Goal: Check status: Check status

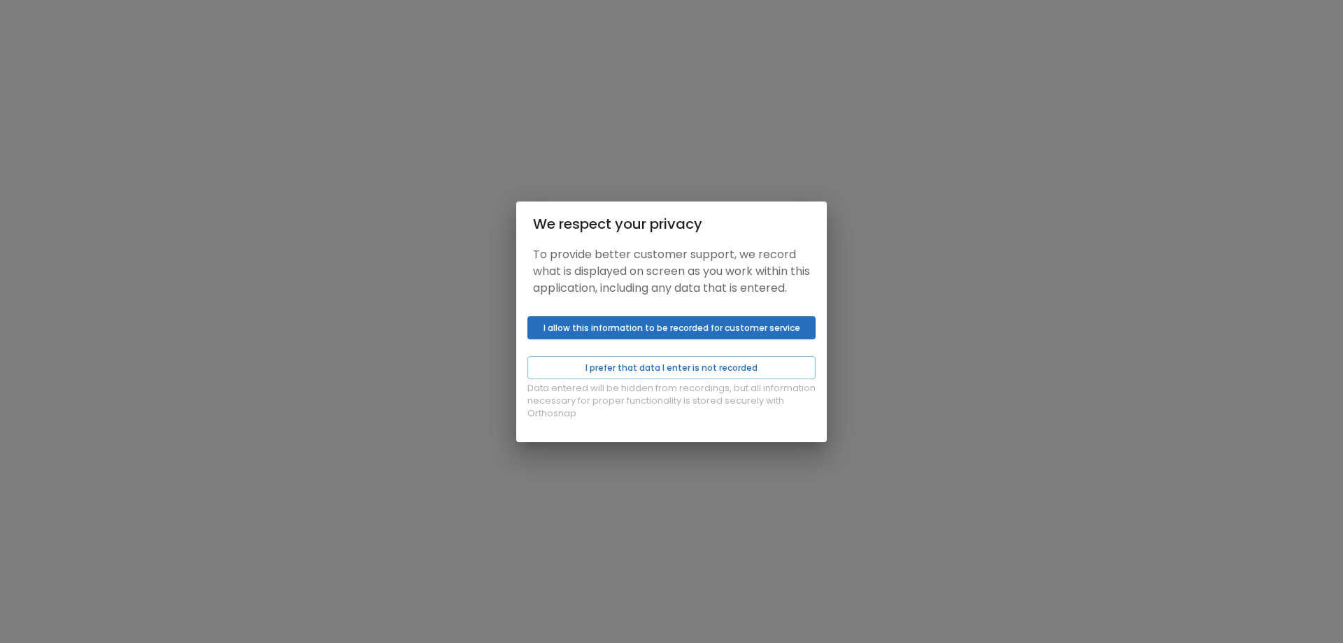
click at [606, 338] on button "I allow this information to be recorded for customer service" at bounding box center [671, 327] width 288 height 23
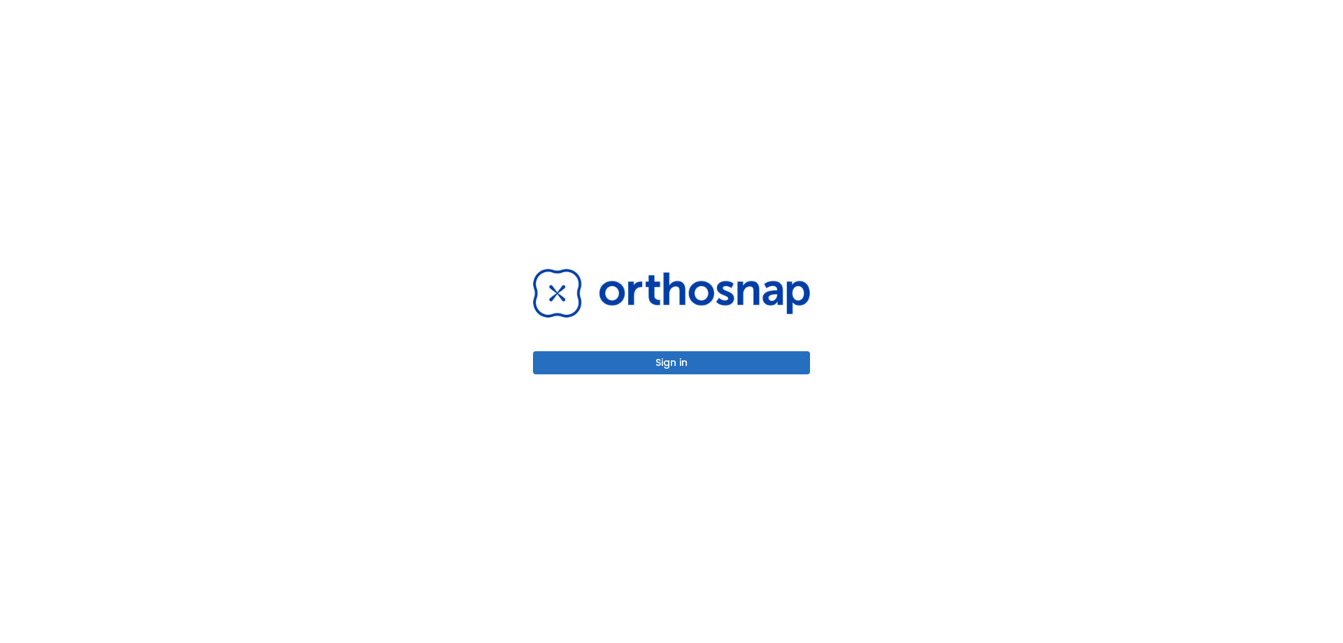
click at [636, 371] on button "Sign in" at bounding box center [671, 362] width 277 height 23
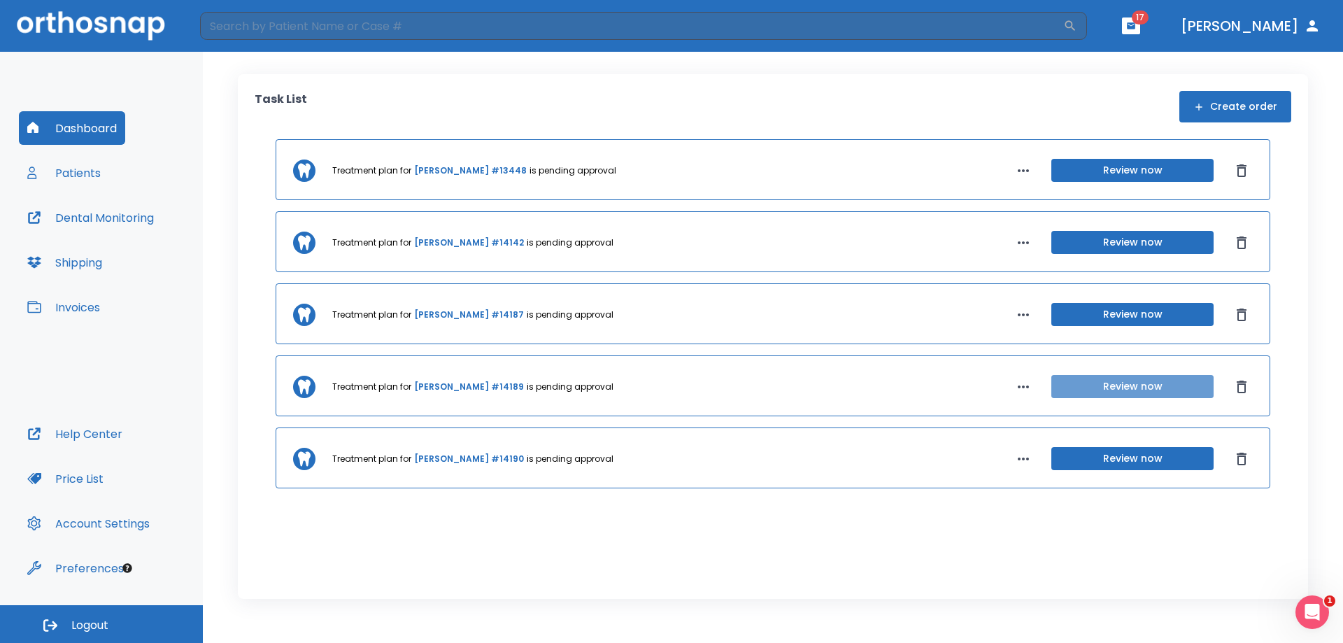
click at [1091, 386] on button "Review now" at bounding box center [1132, 386] width 162 height 23
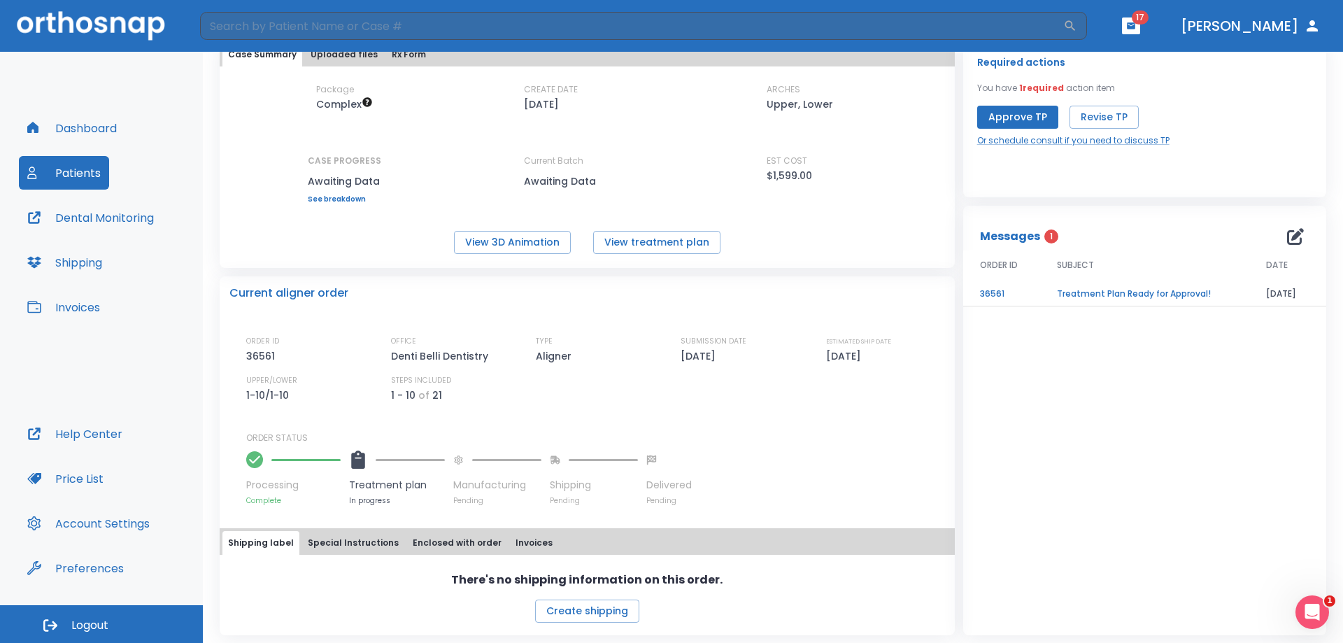
scroll to position [92, 0]
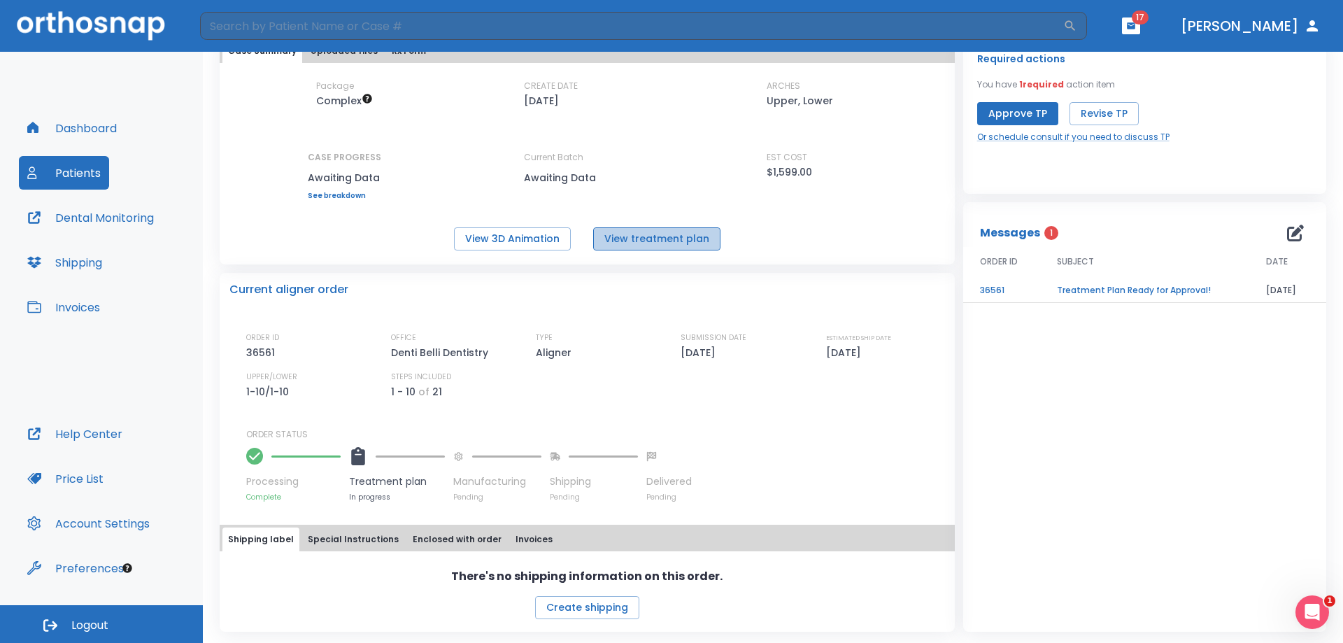
click at [657, 236] on button "View treatment plan" at bounding box center [656, 238] width 127 height 23
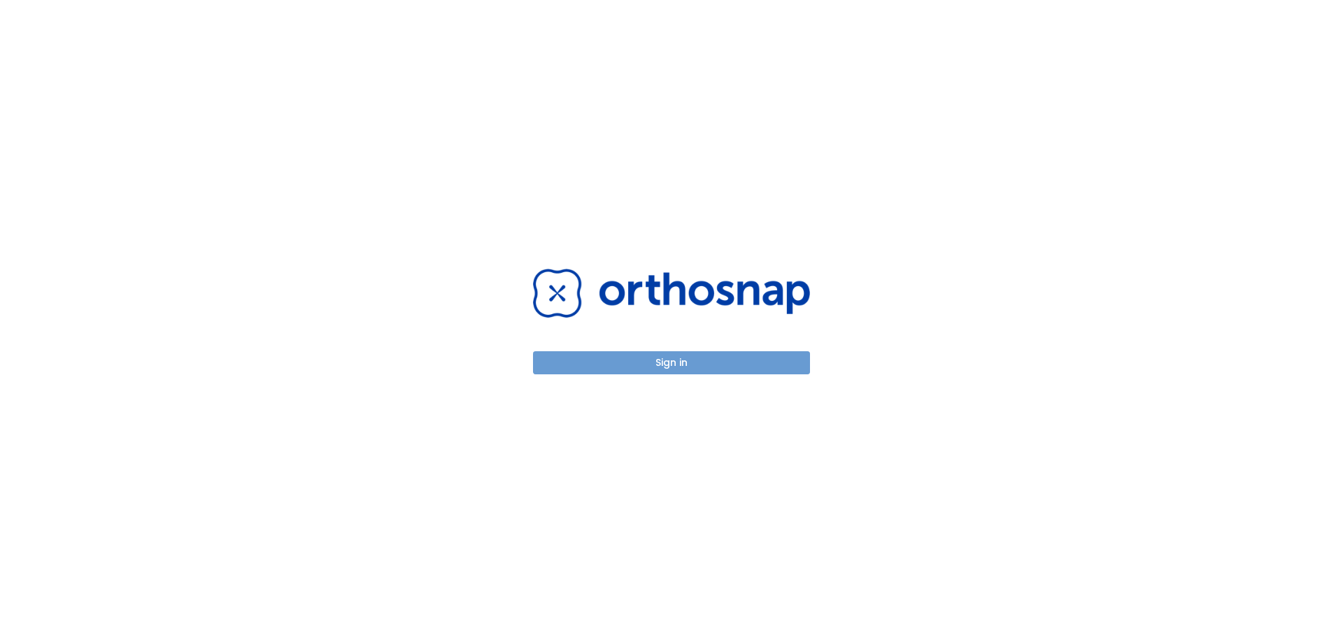
click at [608, 360] on button "Sign in" at bounding box center [671, 362] width 277 height 23
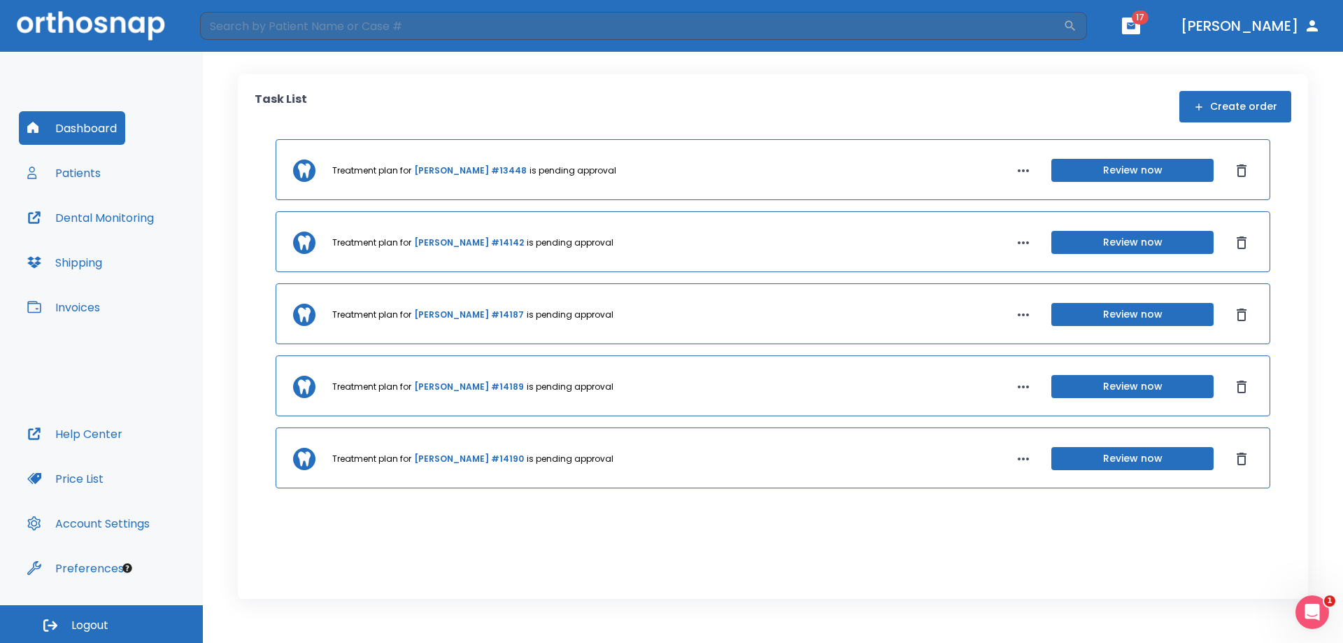
click at [475, 387] on link "[PERSON_NAME] #14189" at bounding box center [469, 386] width 110 height 13
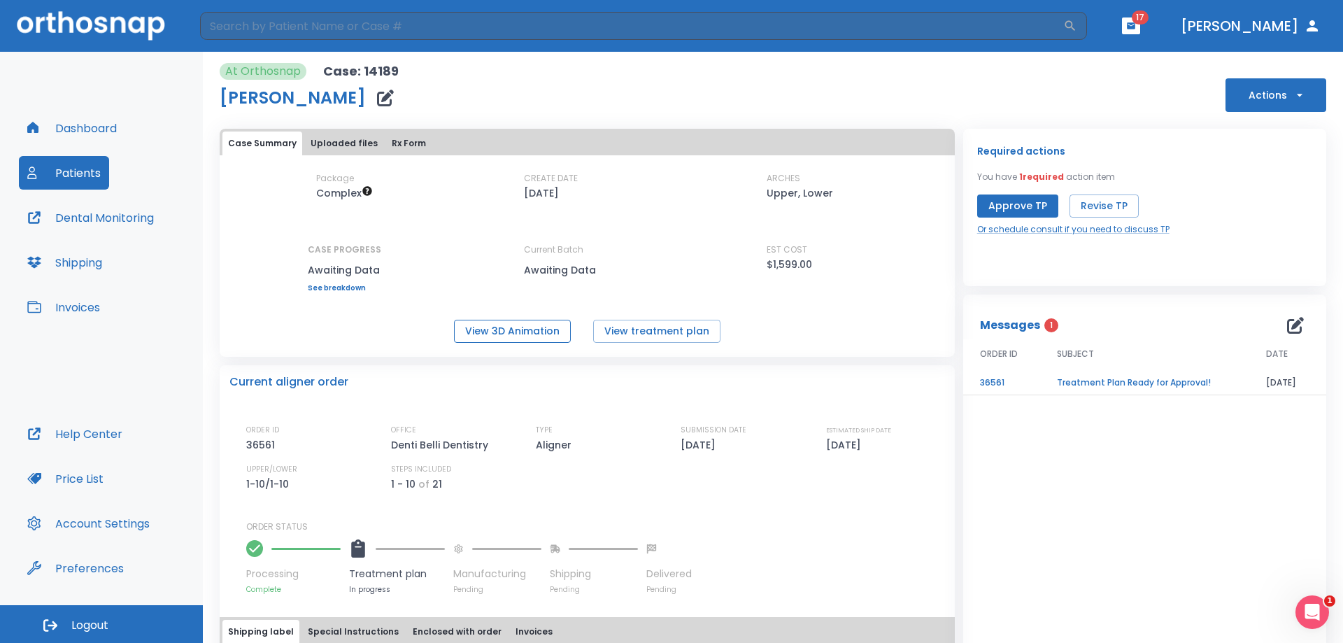
click at [529, 337] on button "View 3D Animation" at bounding box center [512, 331] width 117 height 23
